Goal: Task Accomplishment & Management: Manage account settings

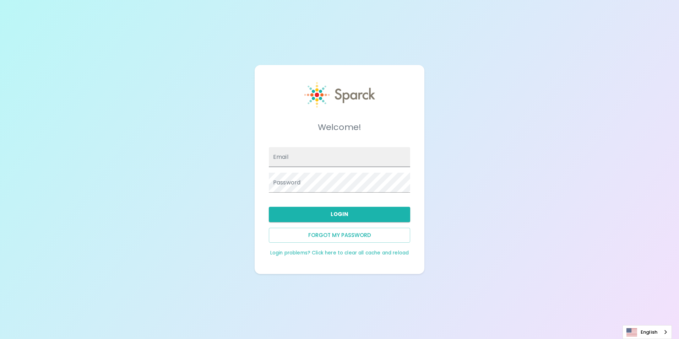
type input "[EMAIL_ADDRESS][DOMAIN_NAME]"
click at [343, 160] on input "[EMAIL_ADDRESS][DOMAIN_NAME]" at bounding box center [339, 157] width 141 height 20
click at [402, 213] on button "Login" at bounding box center [339, 214] width 141 height 15
